Goal: Task Accomplishment & Management: Manage account settings

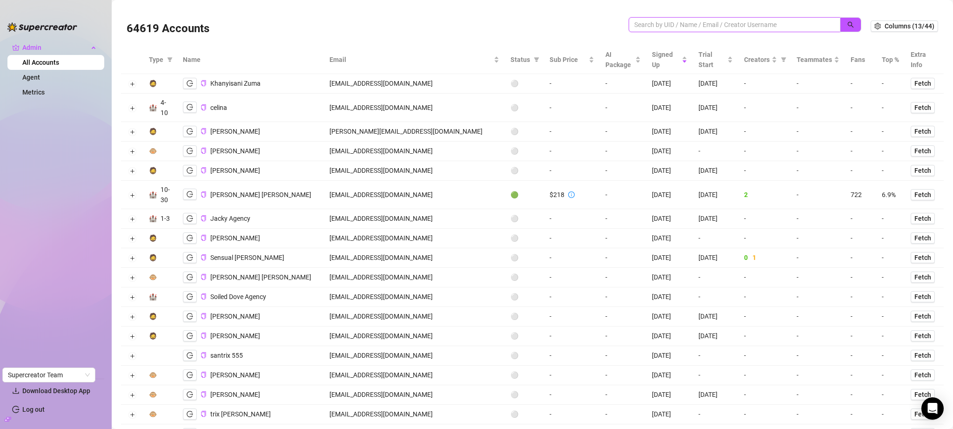
click at [661, 25] on input "search" at bounding box center [730, 25] width 193 height 10
paste input "kevin@eatschannel.com"
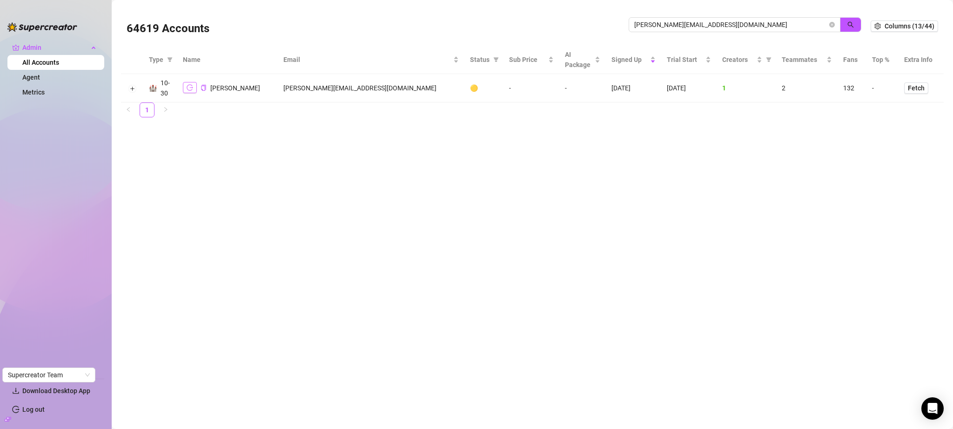
click at [189, 86] on icon "logout" at bounding box center [190, 87] width 7 height 7
click at [672, 22] on input "kevin@eatschannel.com" at bounding box center [730, 25] width 193 height 10
paste input "cpaovacz@gmai"
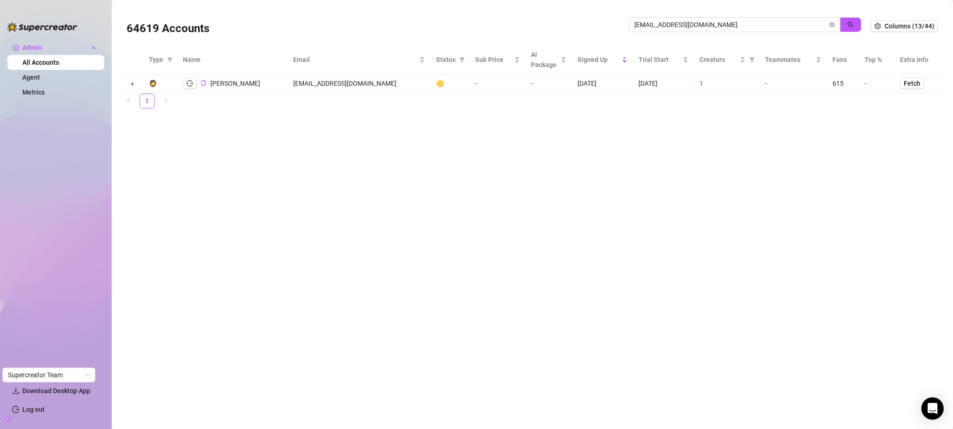
drag, startPoint x: 193, startPoint y: 81, endPoint x: 202, endPoint y: 81, distance: 8.8
click at [193, 81] on button "button" at bounding box center [190, 83] width 14 height 11
click at [683, 18] on span "[EMAIL_ADDRESS][DOMAIN_NAME]" at bounding box center [735, 24] width 212 height 15
click at [685, 20] on input "[EMAIL_ADDRESS][DOMAIN_NAME]" at bounding box center [730, 25] width 193 height 10
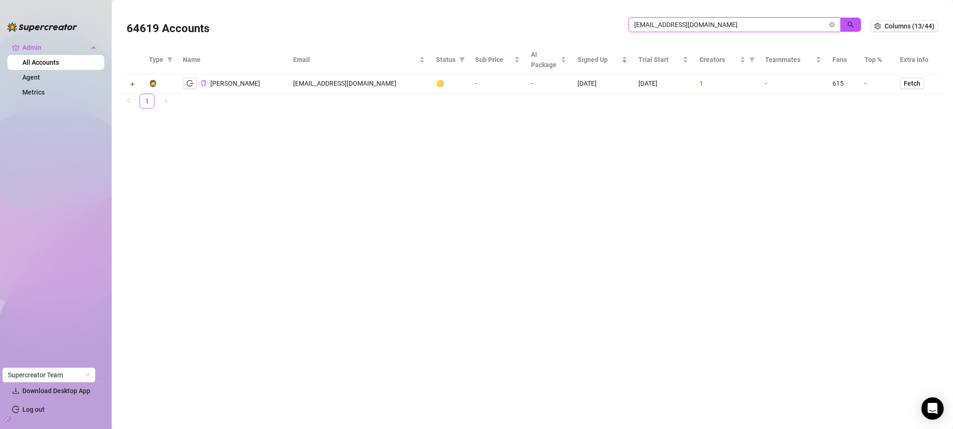
click at [685, 20] on input "[EMAIL_ADDRESS][DOMAIN_NAME]" at bounding box center [730, 25] width 193 height 10
paste input "susanna@dimension-mgmt"
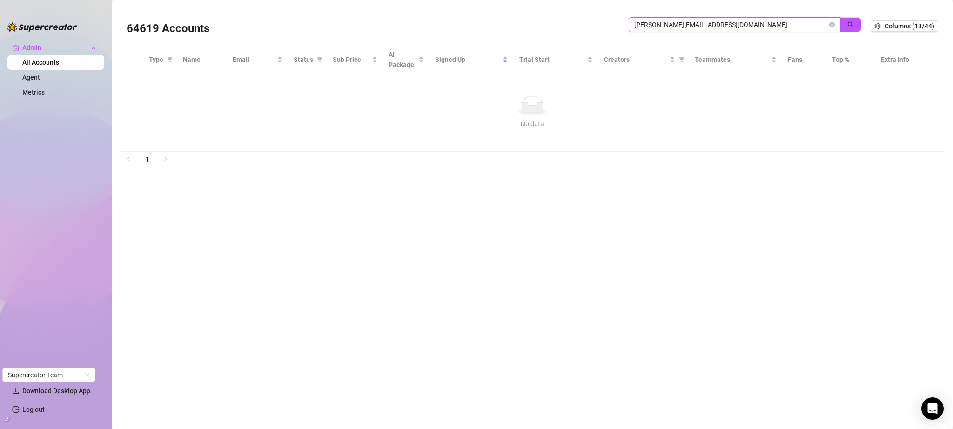
drag, startPoint x: 663, startPoint y: 24, endPoint x: 601, endPoint y: 32, distance: 62.9
click at [601, 32] on div "64619 Accounts susanna@dimension-mgmt.com" at bounding box center [499, 26] width 744 height 32
click at [601, 32] on div "64619 Accounts" at bounding box center [378, 26] width 502 height 32
drag, startPoint x: 623, startPoint y: 23, endPoint x: 596, endPoint y: 24, distance: 27.0
click at [596, 24] on div "64619 Accounts susanna@dimension-mgmt.com" at bounding box center [499, 26] width 744 height 32
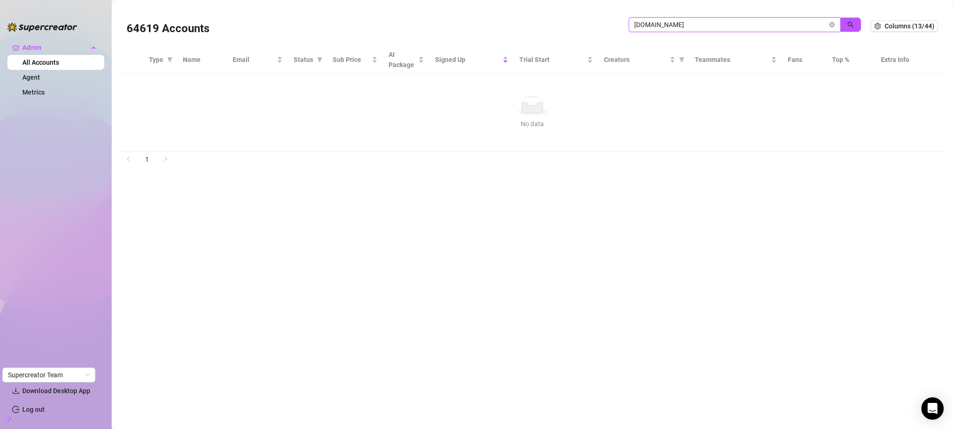
drag, startPoint x: 702, startPoint y: 21, endPoint x: 665, endPoint y: 21, distance: 37.2
click at [665, 21] on input "dimension-mgmt.com" at bounding box center [730, 25] width 193 height 10
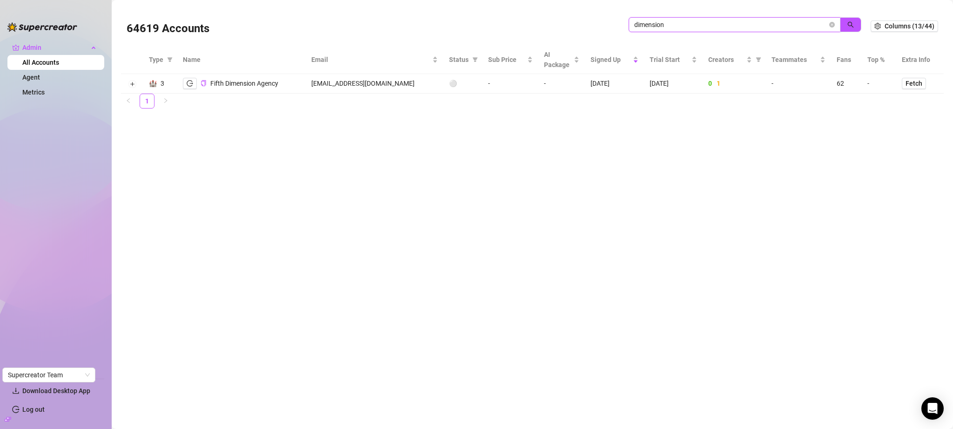
click at [766, 21] on input "dimension" at bounding box center [730, 25] width 193 height 10
paste input "miikamyllymaki@hotmail.com"
type input "miikamyllymaki@hotmail.com"
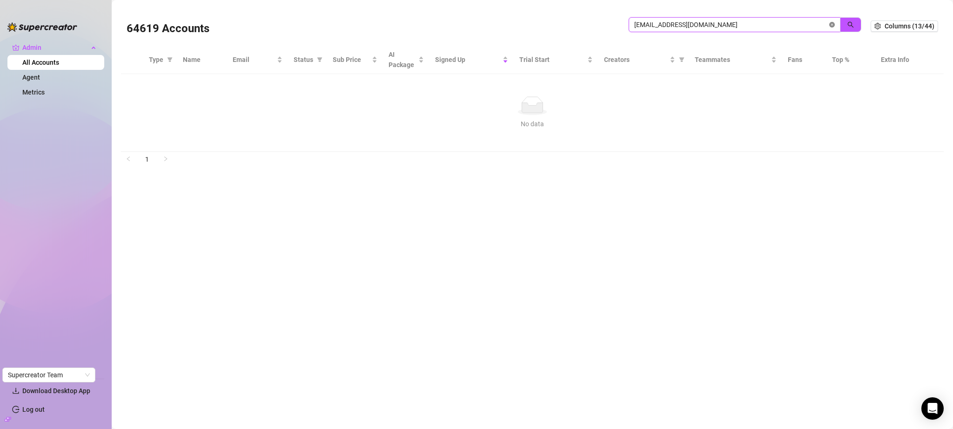
click at [830, 24] on icon "close-circle" at bounding box center [833, 25] width 6 height 6
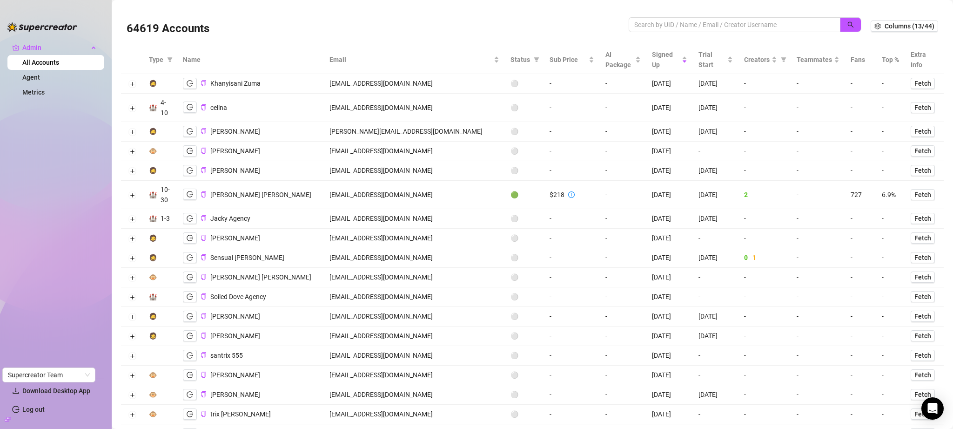
click at [376, 196] on td "fraserhenshall@gmail.com" at bounding box center [414, 195] width 181 height 28
copy td "fraserhenshall@gmail.com"
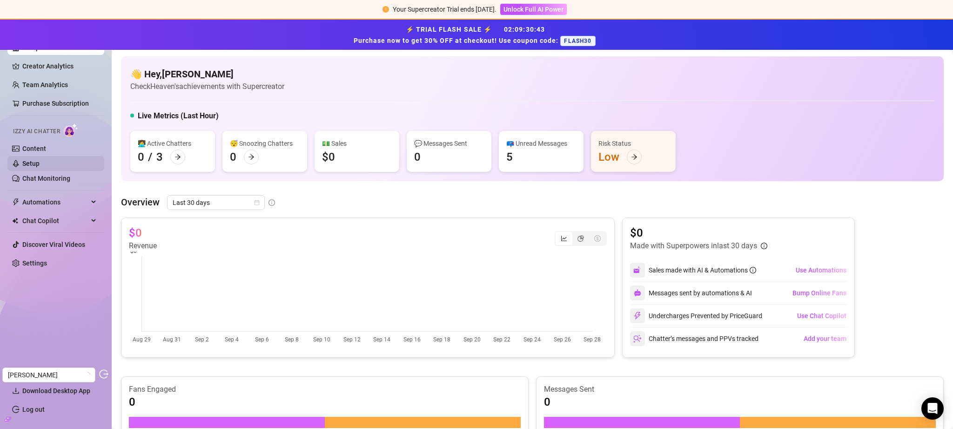
click at [40, 166] on link "Setup" at bounding box center [30, 163] width 17 height 7
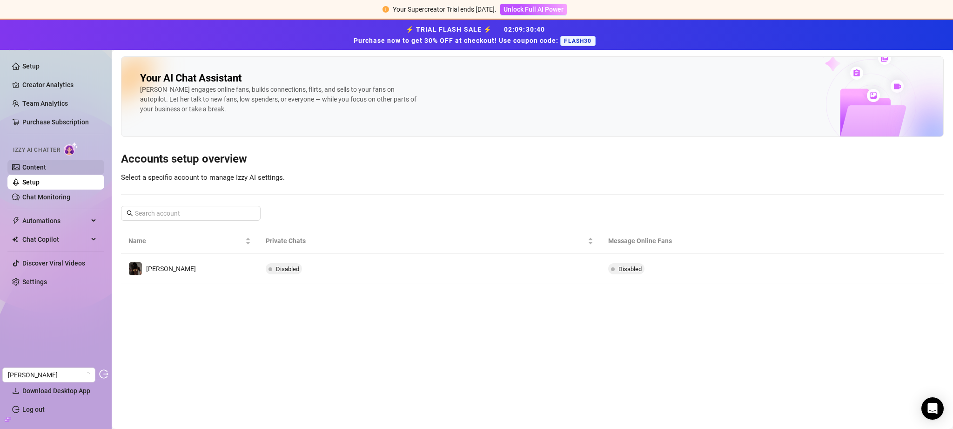
click at [46, 163] on link "Content" at bounding box center [34, 166] width 24 height 7
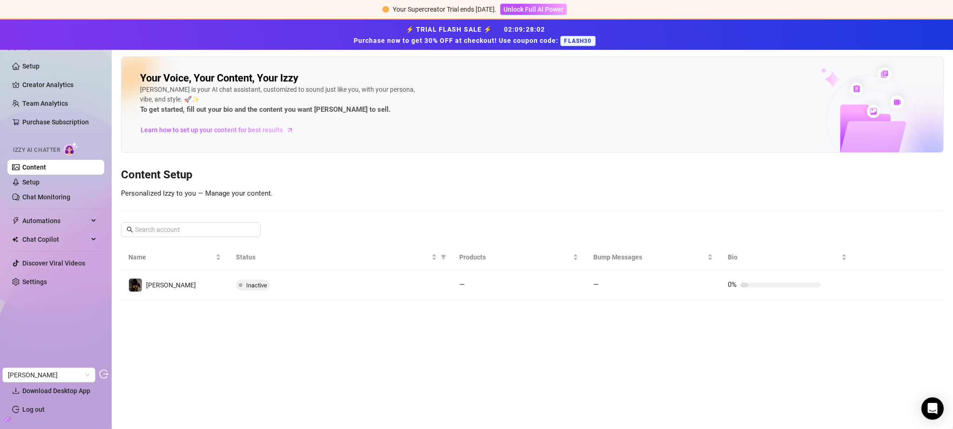
drag, startPoint x: 358, startPoint y: 288, endPoint x: 348, endPoint y: 261, distance: 28.7
click at [358, 289] on div "Inactive" at bounding box center [340, 284] width 209 height 11
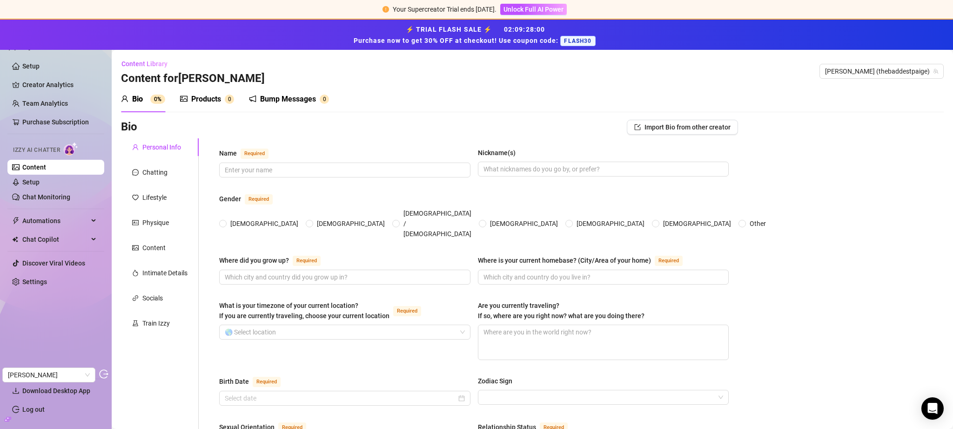
click at [303, 97] on div "Bump Messages" at bounding box center [288, 99] width 56 height 11
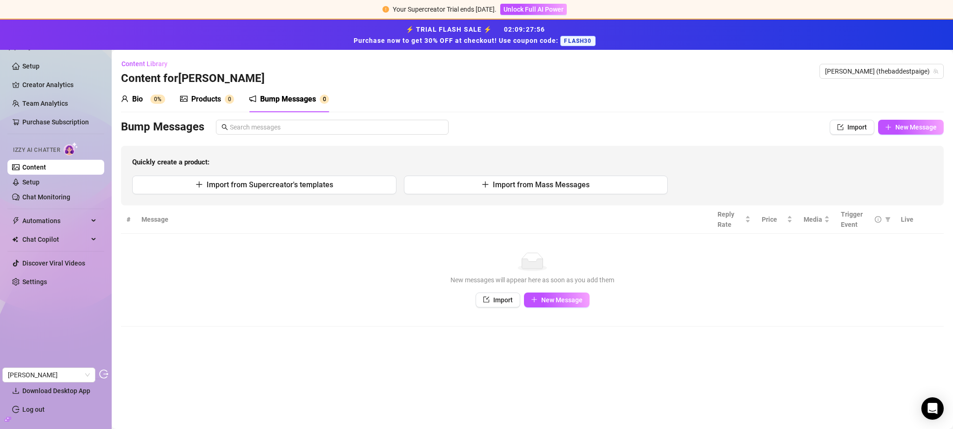
click at [211, 99] on div "Products" at bounding box center [206, 99] width 30 height 11
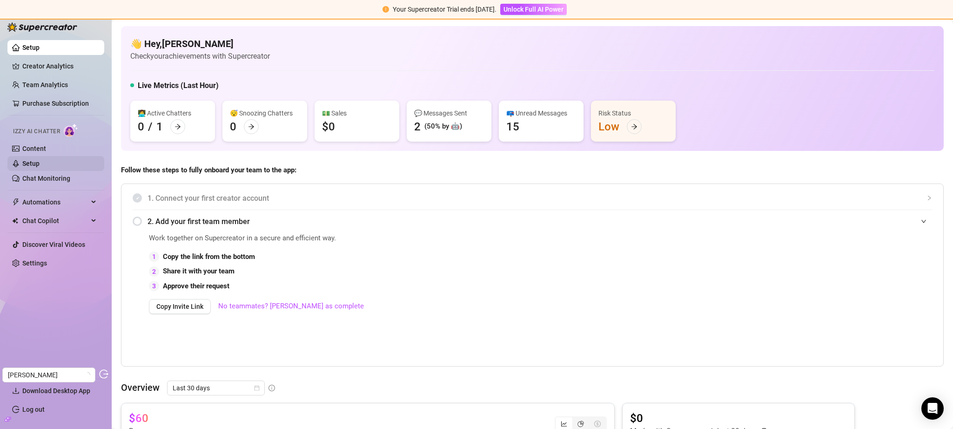
click at [40, 164] on link "Setup" at bounding box center [30, 163] width 17 height 7
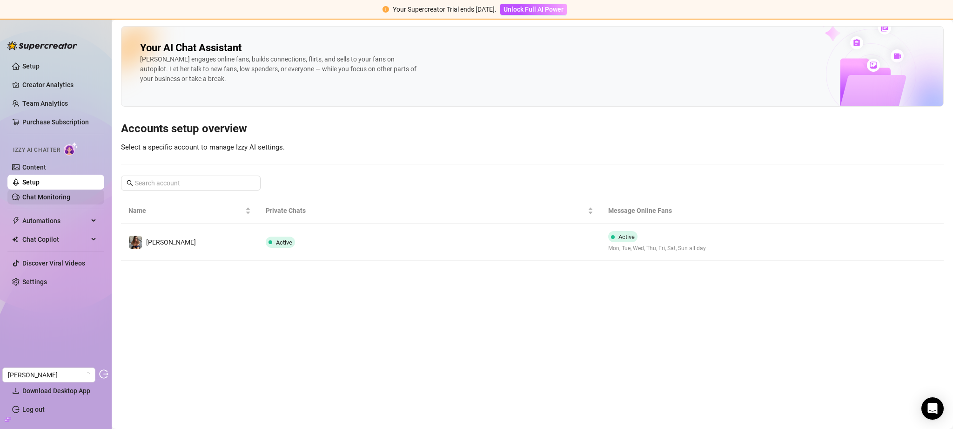
click at [56, 194] on link "Chat Monitoring" at bounding box center [46, 196] width 48 height 7
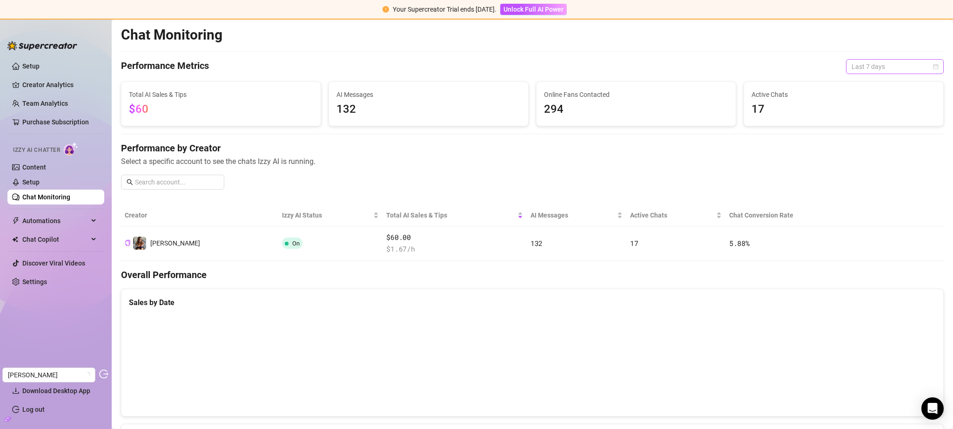
click at [880, 67] on span "Last 7 days" at bounding box center [895, 67] width 87 height 14
click at [884, 109] on div "Last 30 days" at bounding box center [888, 115] width 94 height 15
click at [40, 184] on link "Setup" at bounding box center [30, 181] width 17 height 7
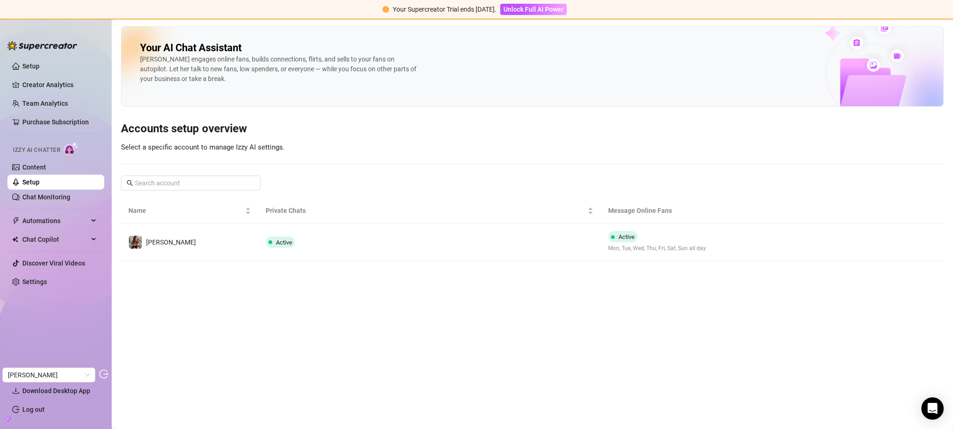
drag, startPoint x: 492, startPoint y: 255, endPoint x: 583, endPoint y: 239, distance: 92.5
click at [492, 255] on td "Active" at bounding box center [429, 241] width 343 height 37
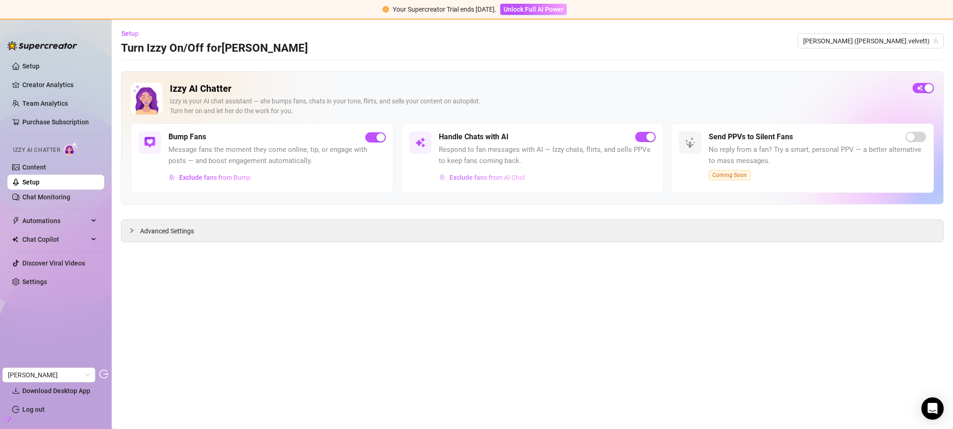
click at [506, 177] on span "Exclude fans from AI Chat" at bounding box center [488, 177] width 76 height 7
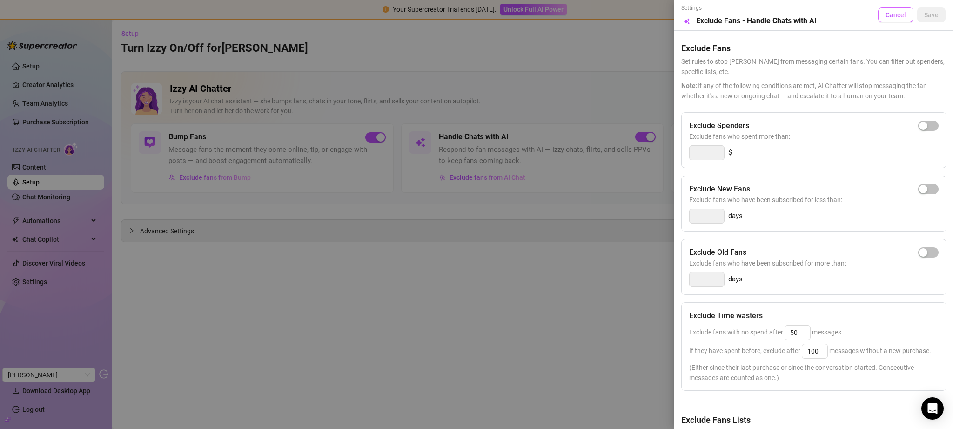
click at [893, 18] on span "Cancel" at bounding box center [896, 14] width 20 height 7
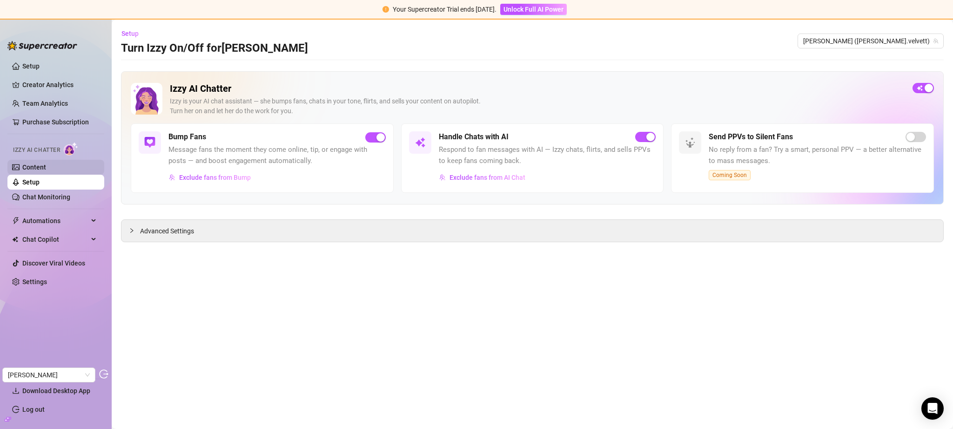
click at [46, 169] on link "Content" at bounding box center [34, 166] width 24 height 7
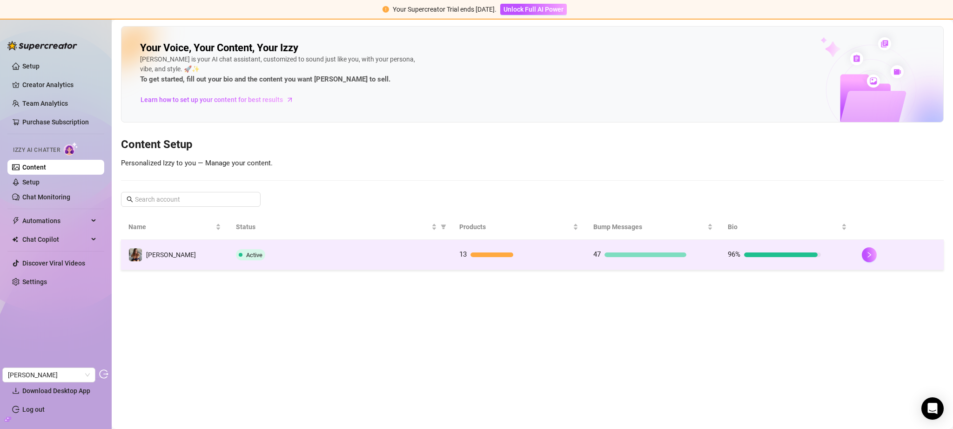
click at [376, 266] on td "Active" at bounding box center [340, 255] width 223 height 30
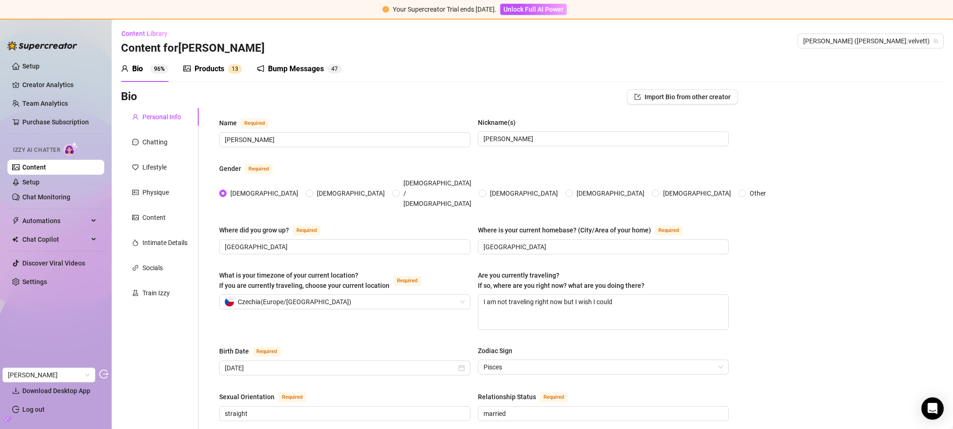
click at [214, 67] on div "Products" at bounding box center [210, 68] width 30 height 11
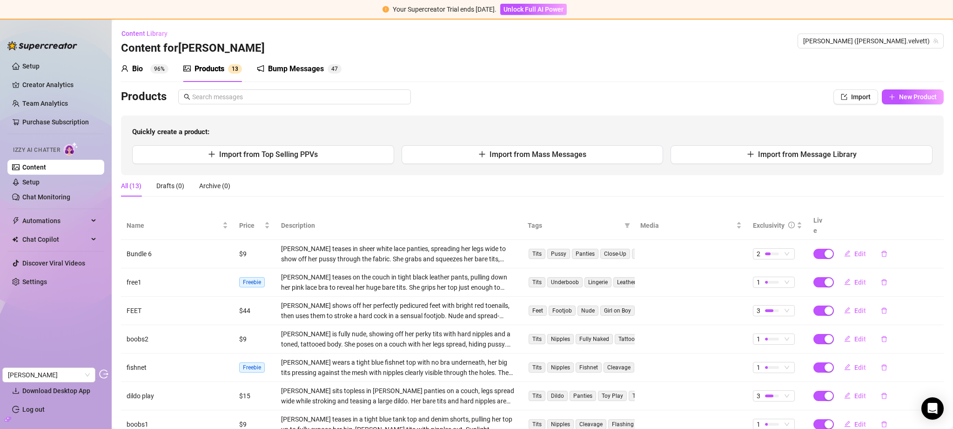
click at [281, 67] on div "Bump Messages" at bounding box center [296, 68] width 56 height 11
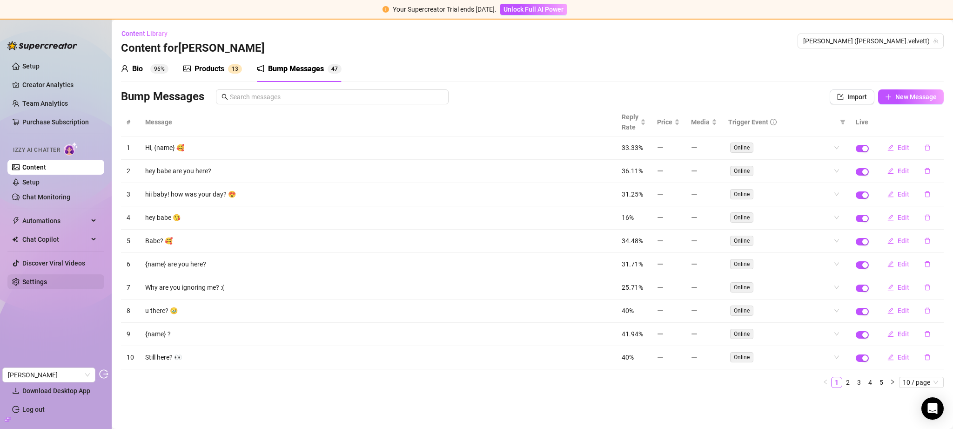
click at [47, 278] on link "Settings" at bounding box center [34, 281] width 25 height 7
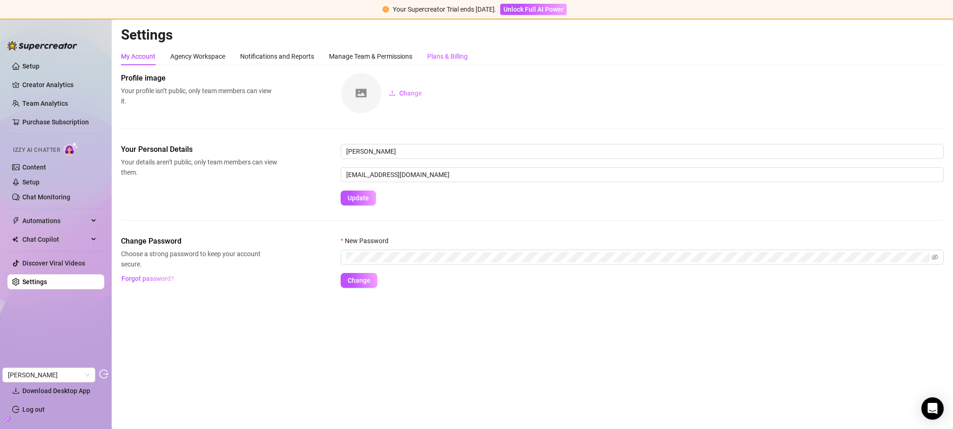
click at [443, 57] on div "Plans & Billing" at bounding box center [447, 56] width 40 height 10
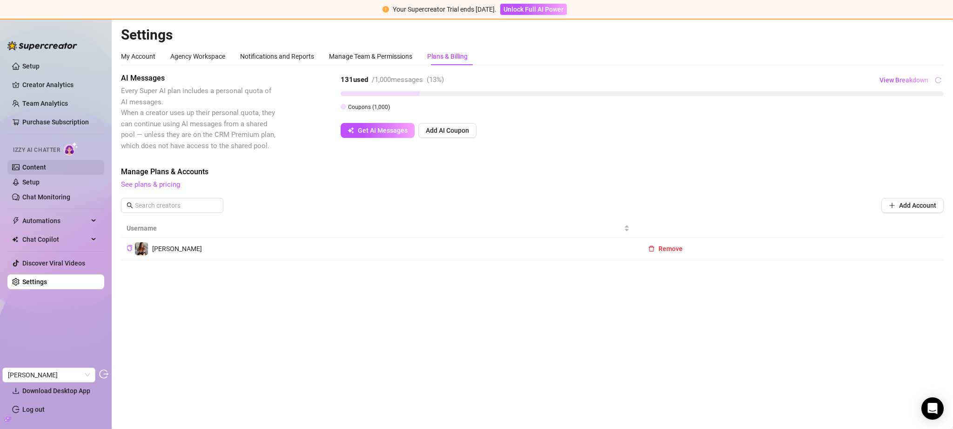
click at [46, 164] on link "Content" at bounding box center [34, 166] width 24 height 7
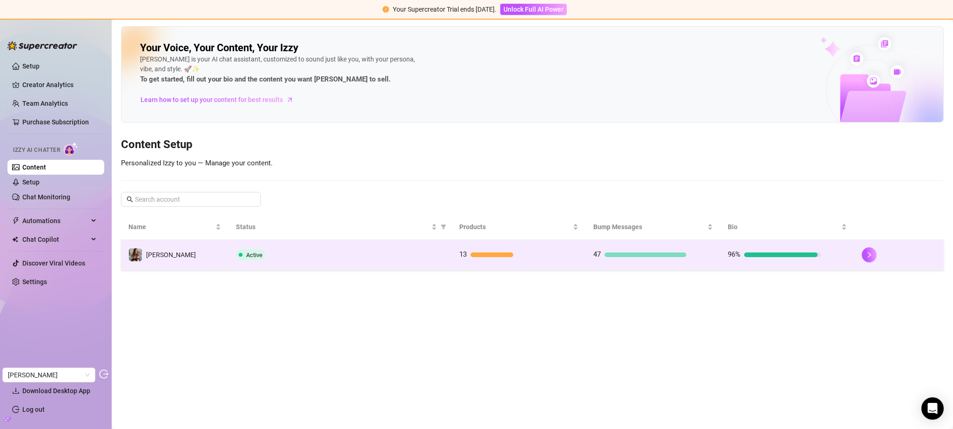
click at [406, 252] on div "Active" at bounding box center [340, 254] width 209 height 11
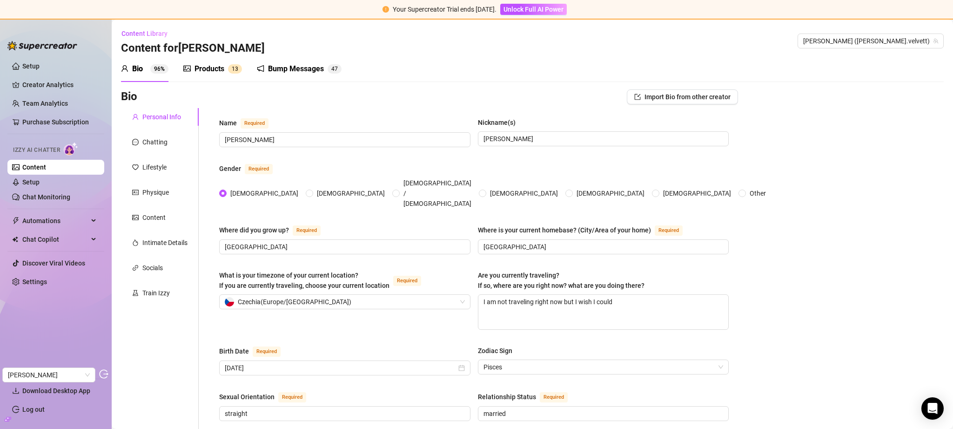
click at [216, 70] on div "Products" at bounding box center [210, 68] width 30 height 11
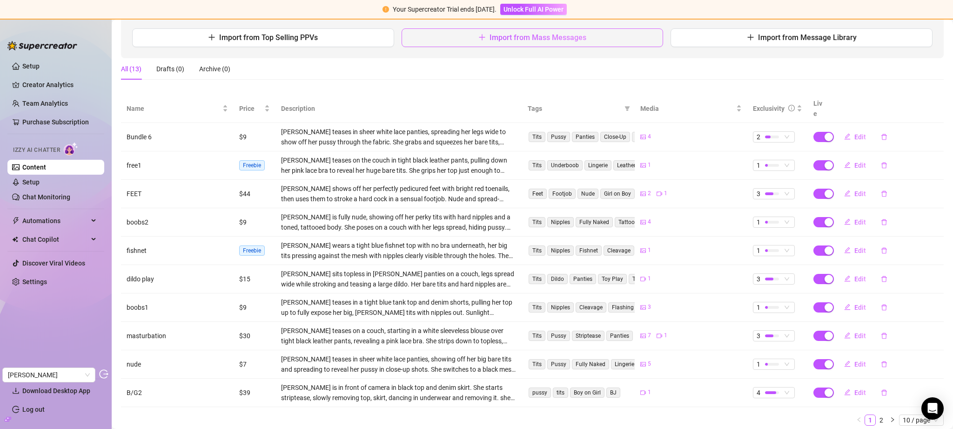
scroll to position [139, 0]
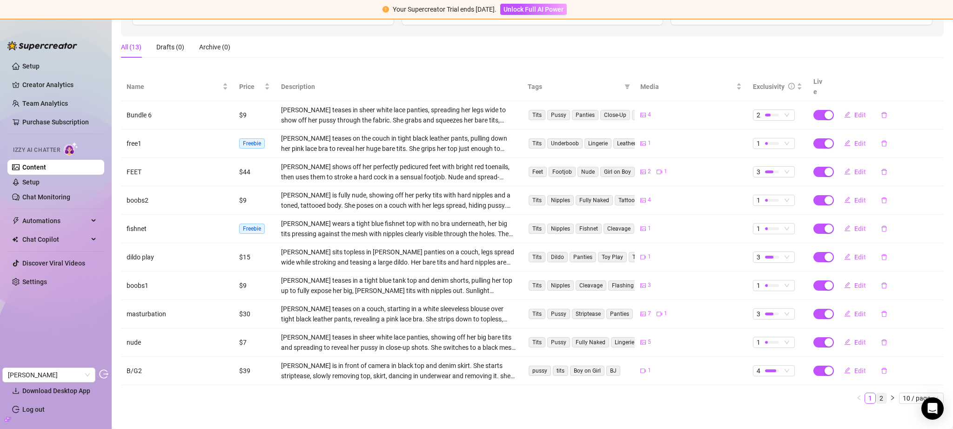
click at [877, 393] on link "2" at bounding box center [882, 398] width 10 height 10
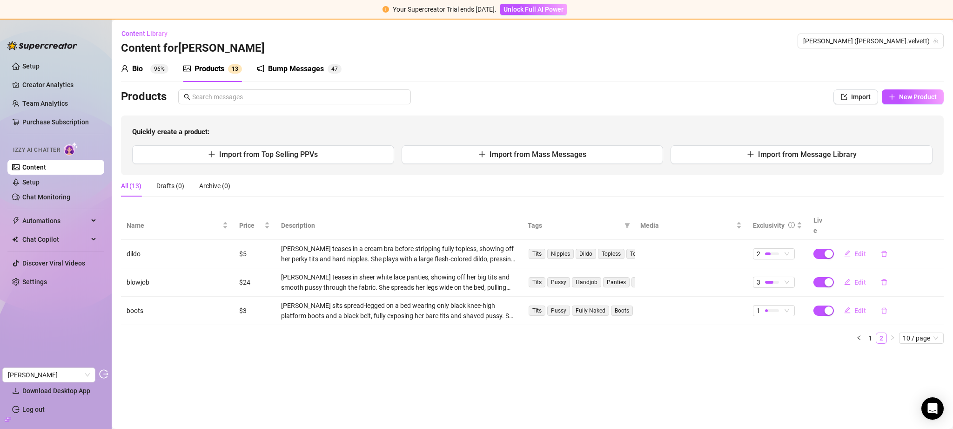
scroll to position [0, 0]
click at [871, 333] on link "1" at bounding box center [870, 338] width 10 height 10
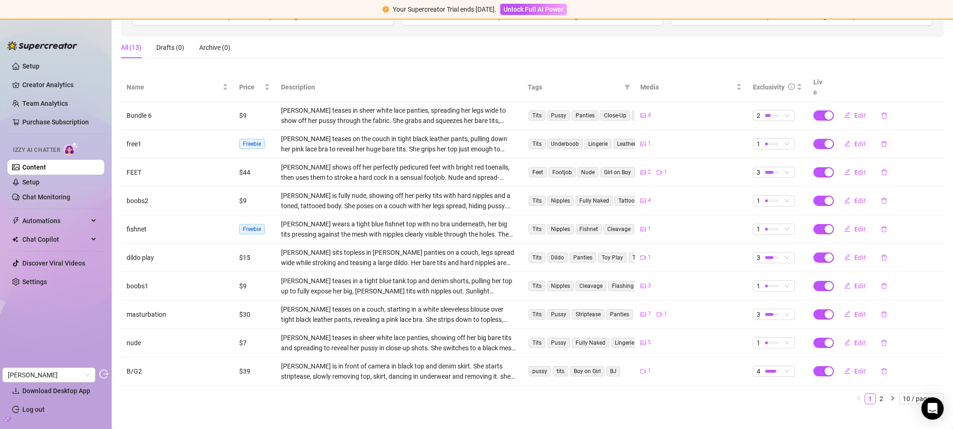
scroll to position [139, 0]
click at [877, 393] on link "2" at bounding box center [882, 398] width 10 height 10
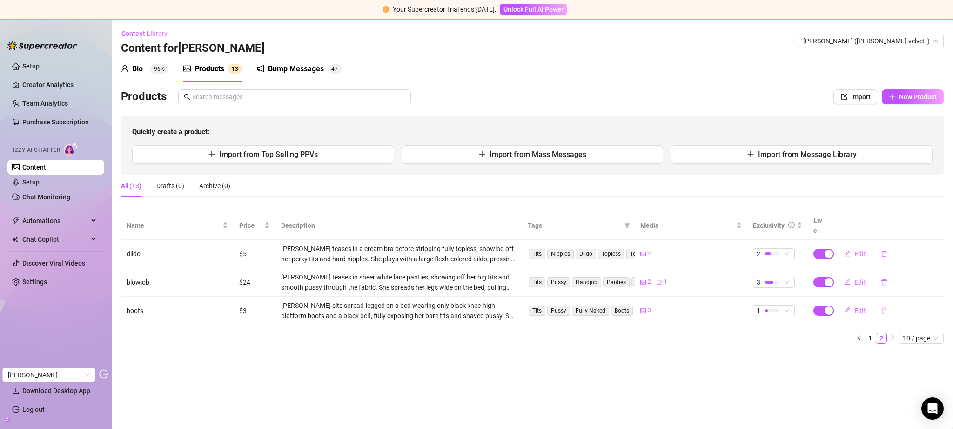
scroll to position [0, 0]
click at [869, 333] on link "1" at bounding box center [870, 338] width 10 height 10
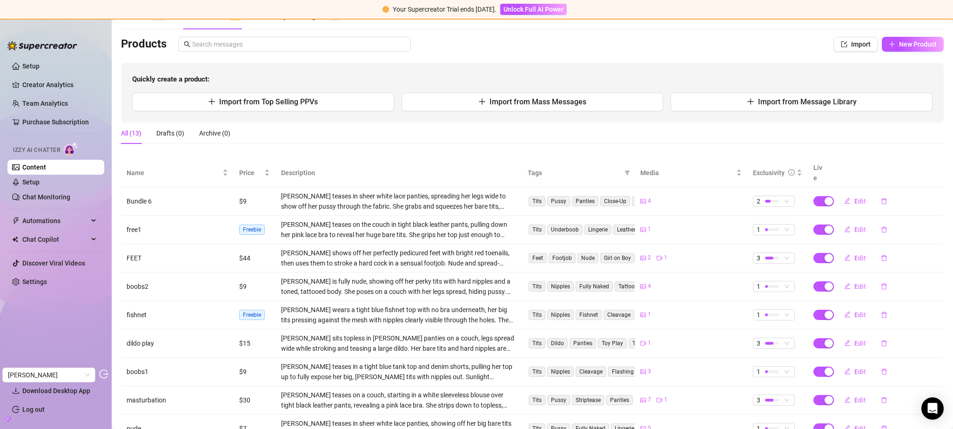
scroll to position [72, 0]
